Goal: Answer question/provide support: Share knowledge or assist other users

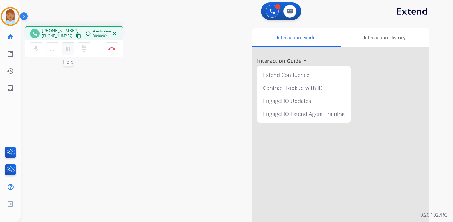
drag, startPoint x: 449, startPoint y: 0, endPoint x: 70, endPoint y: 46, distance: 381.8
click at [70, 46] on mat-icon "pause" at bounding box center [68, 48] width 7 height 7
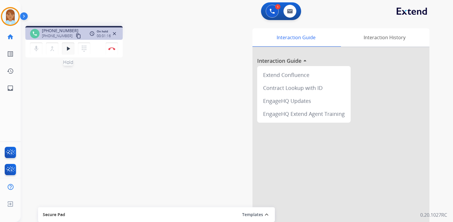
click at [68, 47] on mat-icon "play_arrow" at bounding box center [68, 48] width 7 height 7
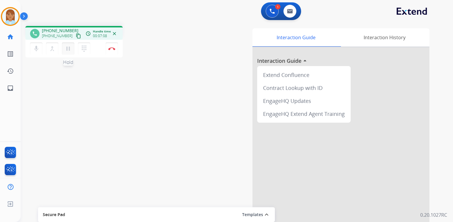
click at [69, 50] on mat-icon "pause" at bounding box center [68, 48] width 7 height 7
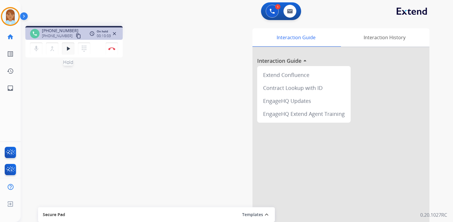
click at [68, 50] on mat-icon "play_arrow" at bounding box center [68, 48] width 7 height 7
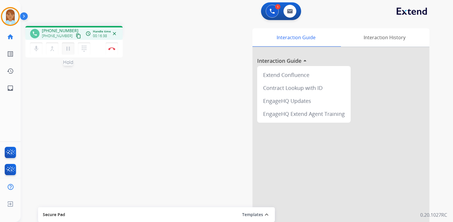
click at [70, 49] on mat-icon "pause" at bounding box center [68, 48] width 7 height 7
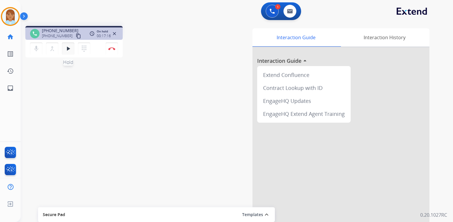
click at [67, 49] on mat-icon "play_arrow" at bounding box center [68, 48] width 7 height 7
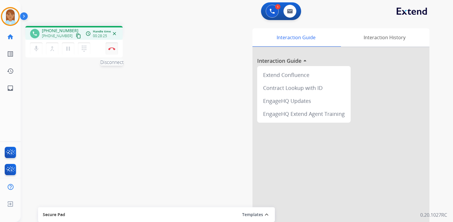
click at [115, 47] on button "Disconnect" at bounding box center [112, 48] width 12 height 12
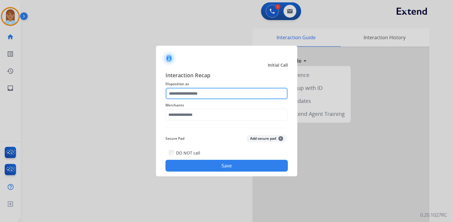
click at [222, 90] on input "text" at bounding box center [226, 94] width 122 height 12
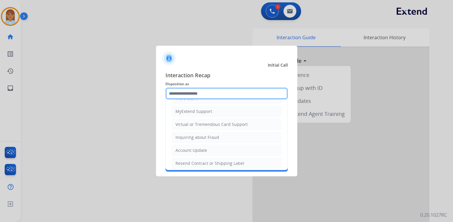
scroll to position [90, 0]
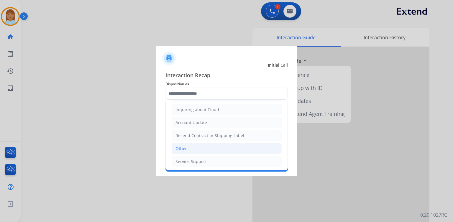
click at [197, 144] on li "Other" at bounding box center [227, 148] width 110 height 11
type input "*****"
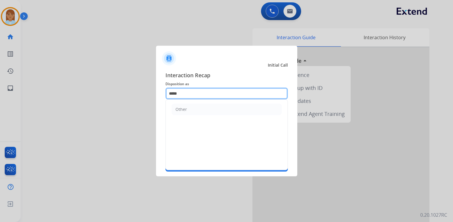
drag, startPoint x: 184, startPoint y: 94, endPoint x: 119, endPoint y: 96, distance: 65.2
click at [0, 96] on app-contact-recap-modal "Initial Call Interaction Recap Disposition as ***** Other Merchants Secure Pad …" at bounding box center [0, 111] width 0 height 222
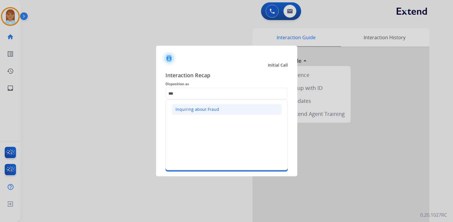
click at [193, 113] on li "Inquiring about Fraud" at bounding box center [227, 109] width 110 height 11
type input "**********"
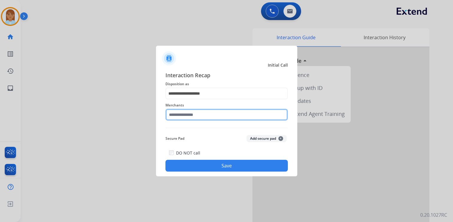
click at [192, 117] on input "text" at bounding box center [226, 115] width 122 height 12
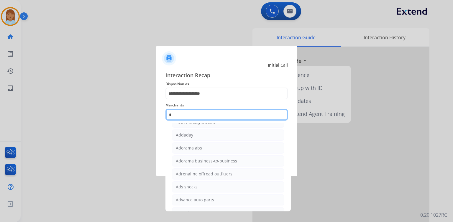
scroll to position [0, 0]
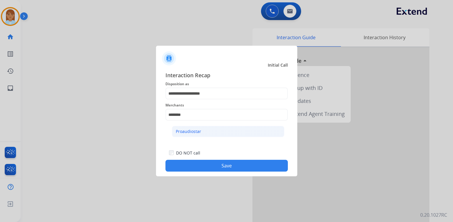
click at [237, 132] on li "Proaudiostar" at bounding box center [228, 131] width 112 height 11
type input "**********"
click at [225, 166] on button "Save" at bounding box center [226, 166] width 122 height 12
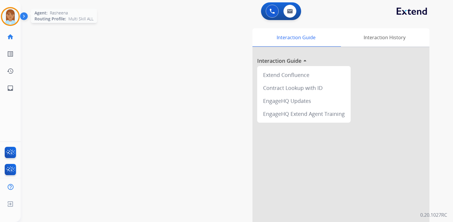
click at [10, 16] on img at bounding box center [10, 16] width 17 height 17
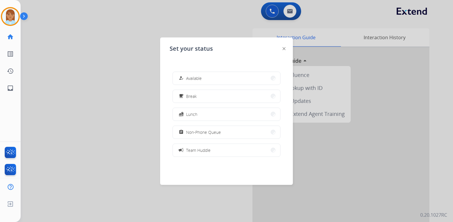
click at [205, 131] on span "Non-Phone Queue" at bounding box center [203, 132] width 35 height 6
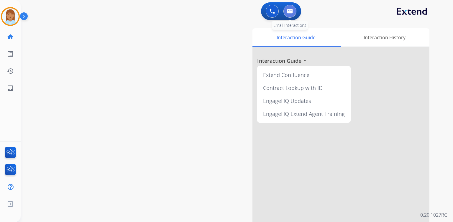
click at [290, 12] on img at bounding box center [290, 11] width 6 height 5
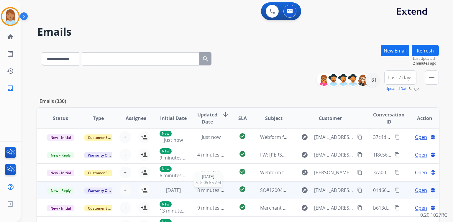
scroll to position [113, 0]
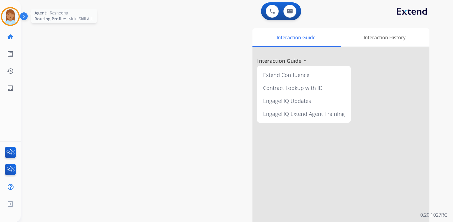
click at [16, 13] on img at bounding box center [10, 16] width 17 height 17
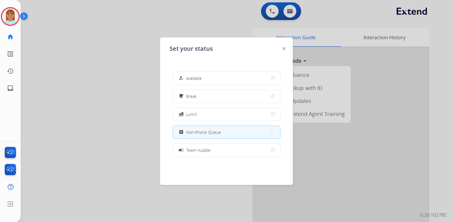
click at [128, 99] on div at bounding box center [226, 111] width 453 height 222
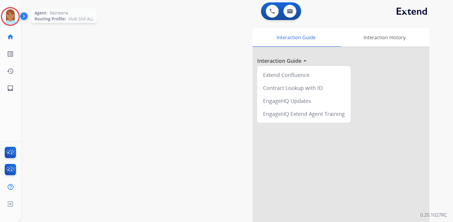
click at [1, 16] on div at bounding box center [10, 16] width 19 height 19
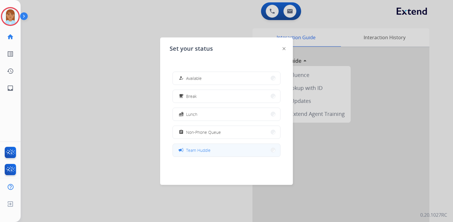
scroll to position [93, 0]
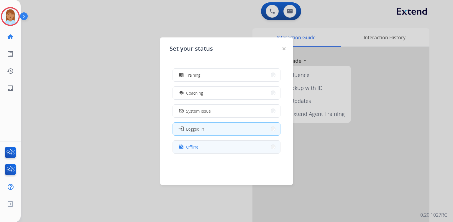
click at [207, 149] on button "work_off Offline" at bounding box center [226, 147] width 107 height 13
